Goal: Task Accomplishment & Management: Complete application form

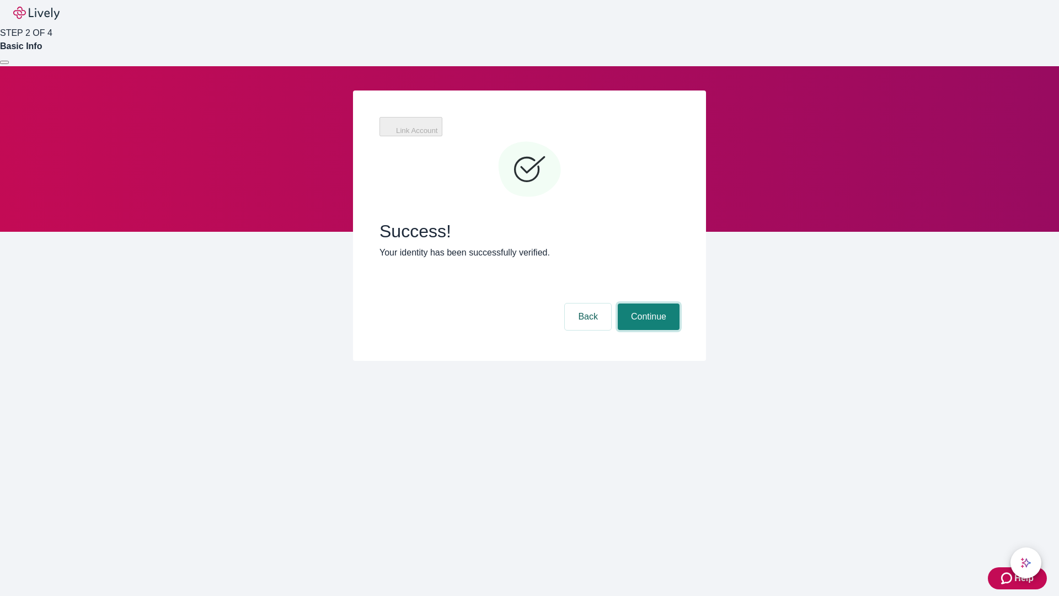
click at [647, 303] on button "Continue" at bounding box center [649, 316] width 62 height 26
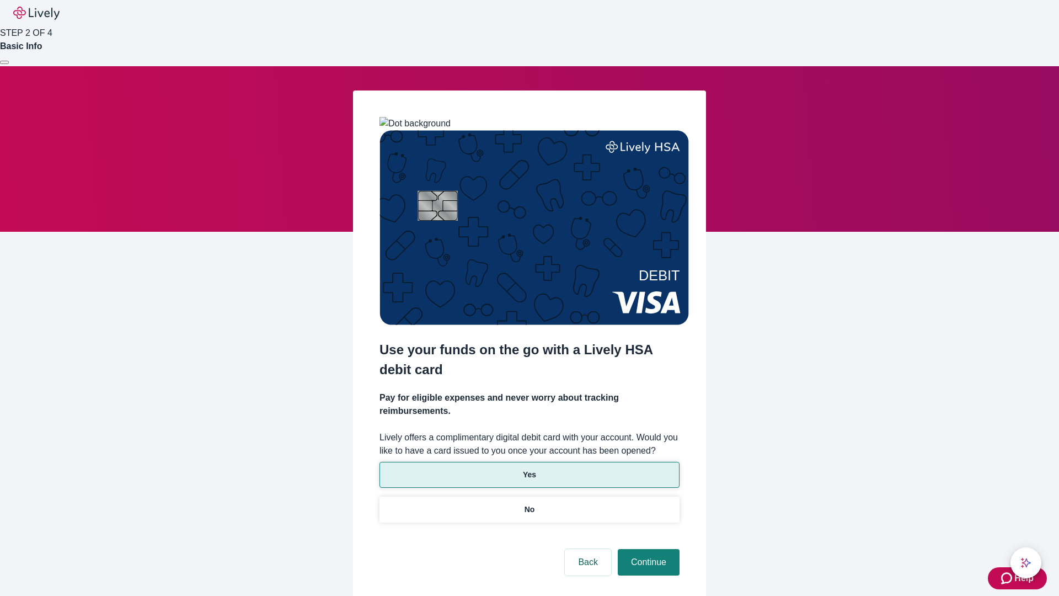
click at [529, 469] on p "Yes" at bounding box center [529, 475] width 13 height 12
click at [647, 549] on button "Continue" at bounding box center [649, 562] width 62 height 26
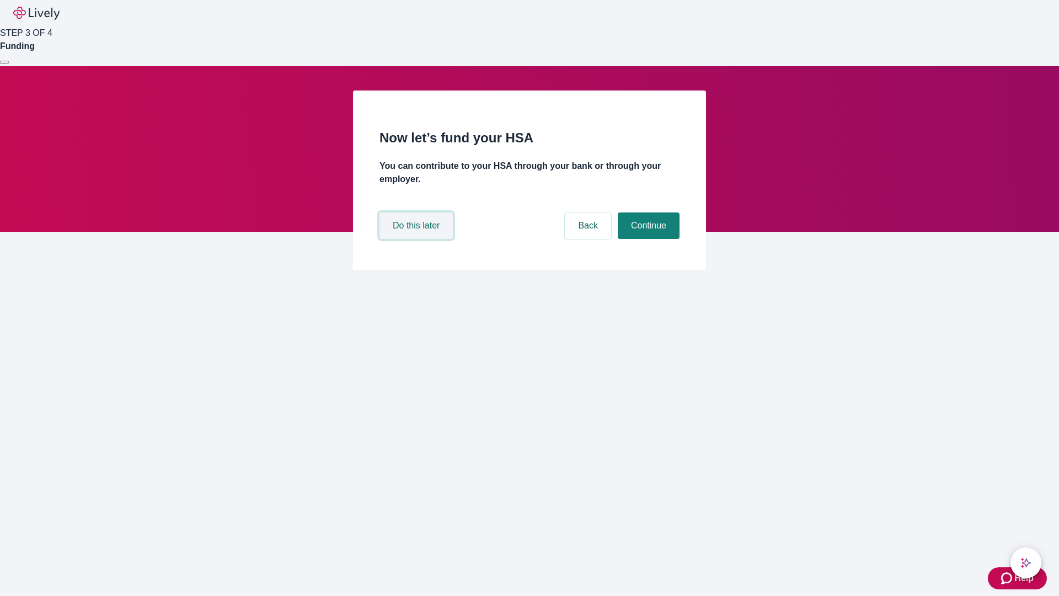
click at [418, 239] on button "Do this later" at bounding box center [416, 225] width 73 height 26
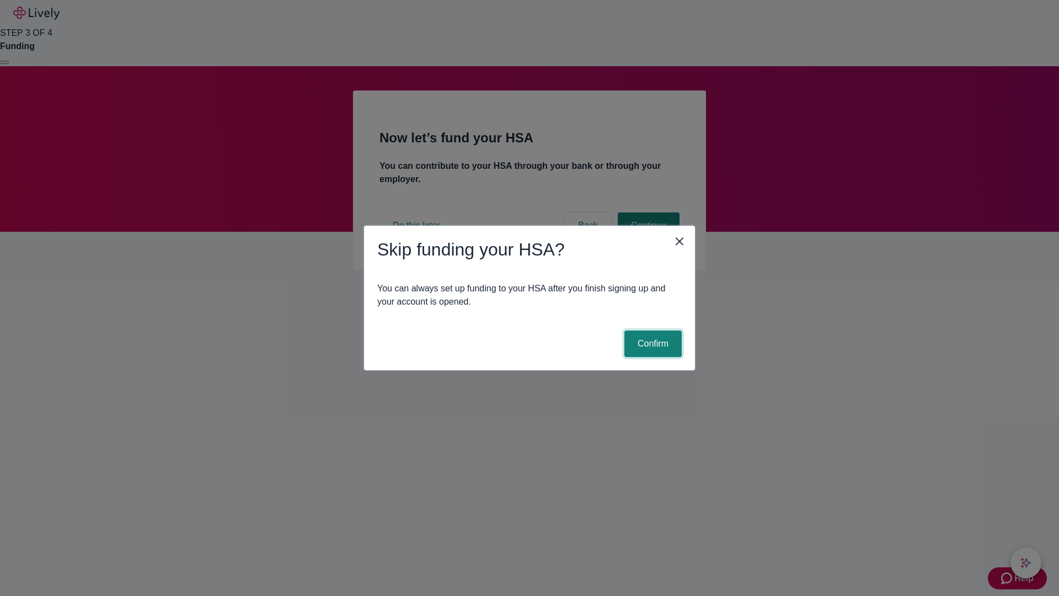
click at [652, 344] on button "Confirm" at bounding box center [653, 344] width 57 height 26
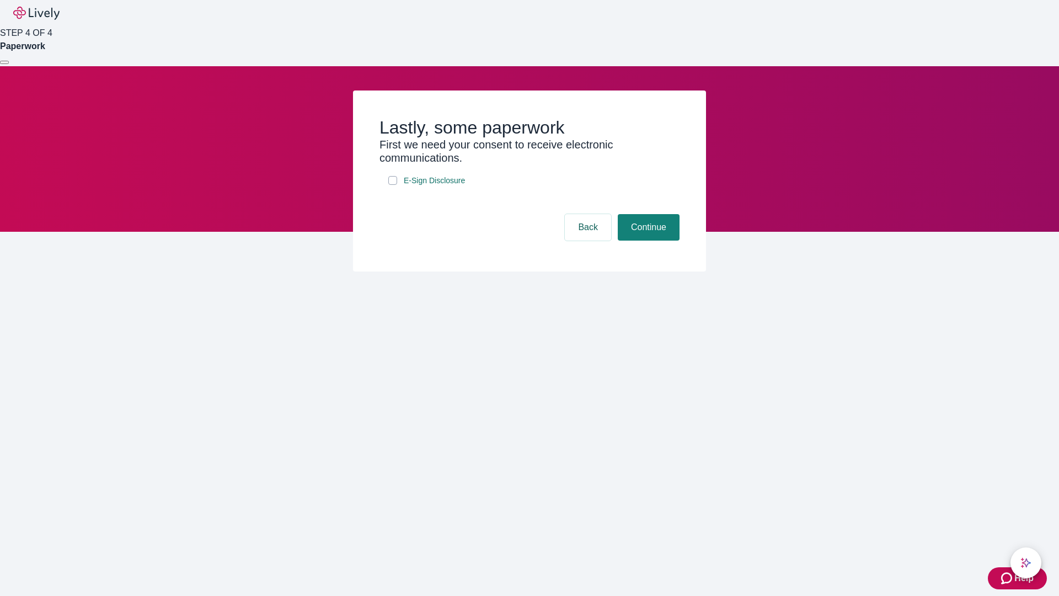
click at [393, 185] on input "E-Sign Disclosure" at bounding box center [392, 180] width 9 height 9
checkbox input "true"
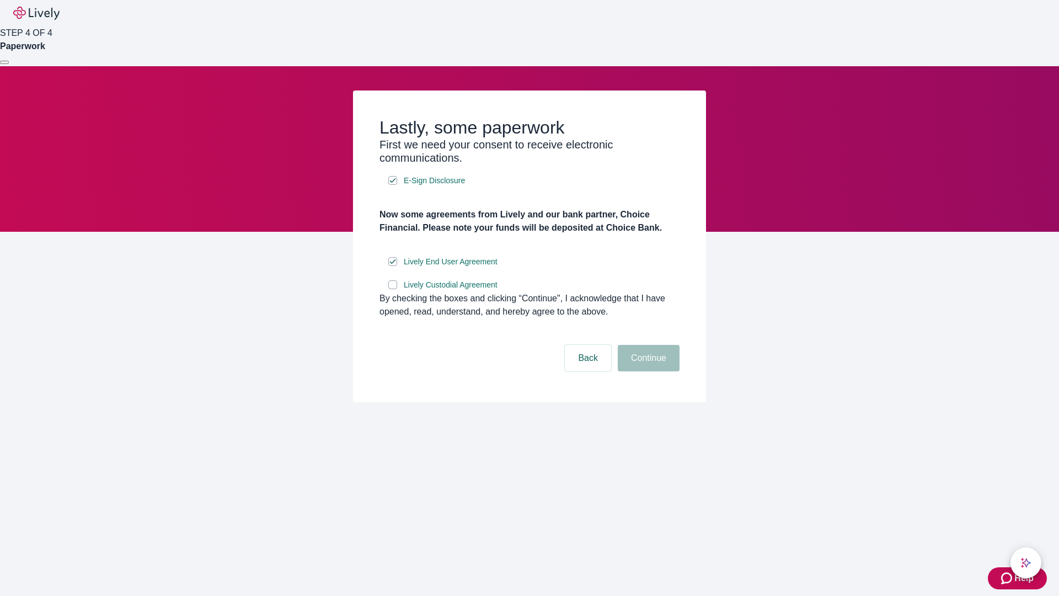
click at [393, 289] on input "Lively Custodial Agreement" at bounding box center [392, 284] width 9 height 9
checkbox input "true"
click at [647, 371] on button "Continue" at bounding box center [649, 358] width 62 height 26
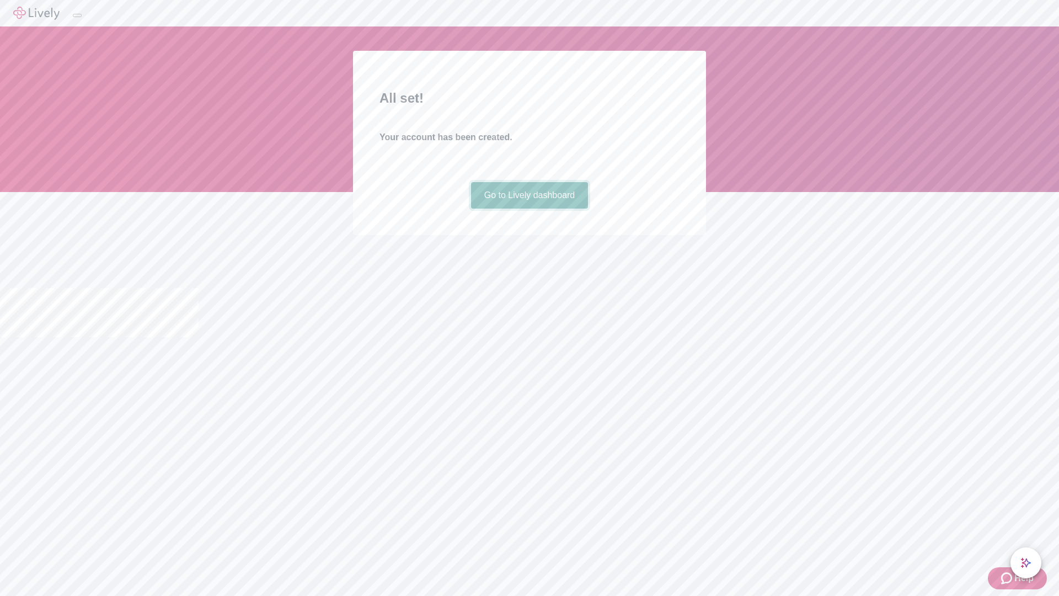
click at [529, 209] on link "Go to Lively dashboard" at bounding box center [530, 195] width 118 height 26
